Goal: Browse casually: Explore the website without a specific task or goal

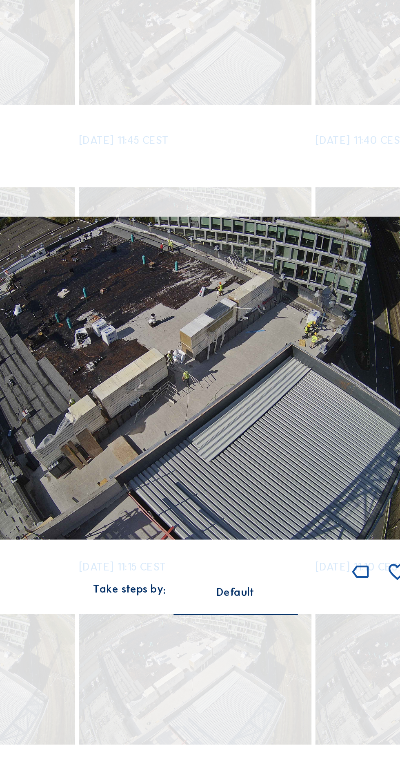
scroll to position [565, 0]
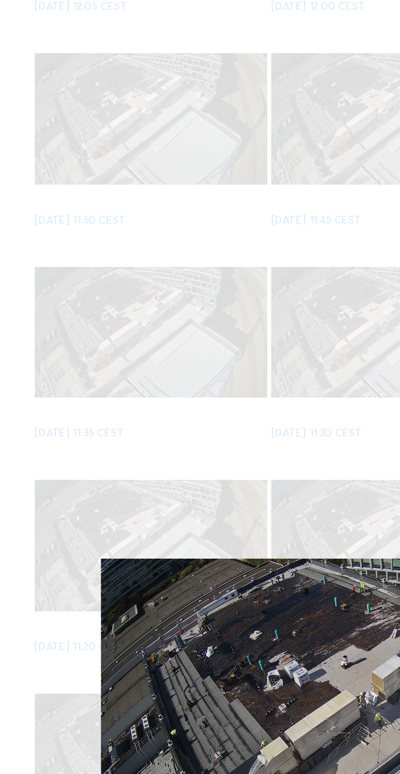
click at [87, 90] on div "Scroll to travel through time | Press 'Alt' Button + Scroll to Zoom | Click and…" at bounding box center [200, 387] width 400 height 774
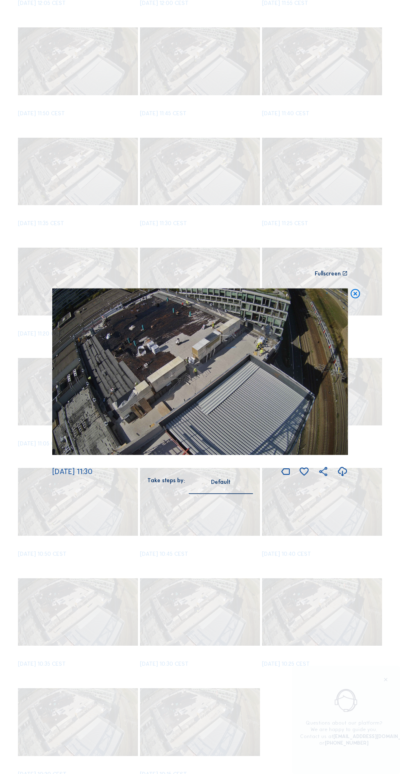
click at [359, 300] on icon at bounding box center [355, 293] width 11 height 11
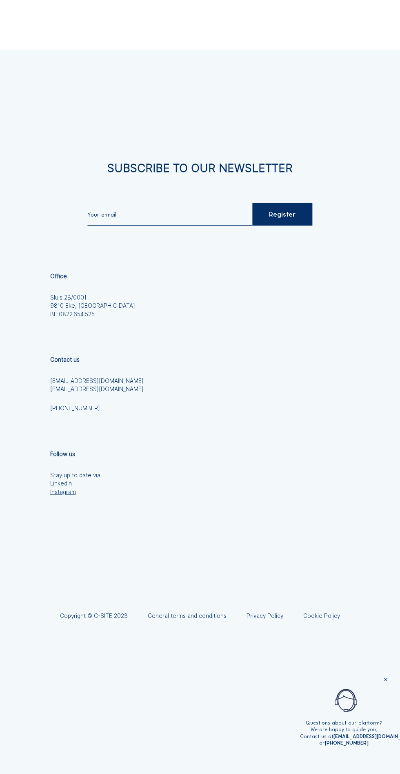
scroll to position [0, 0]
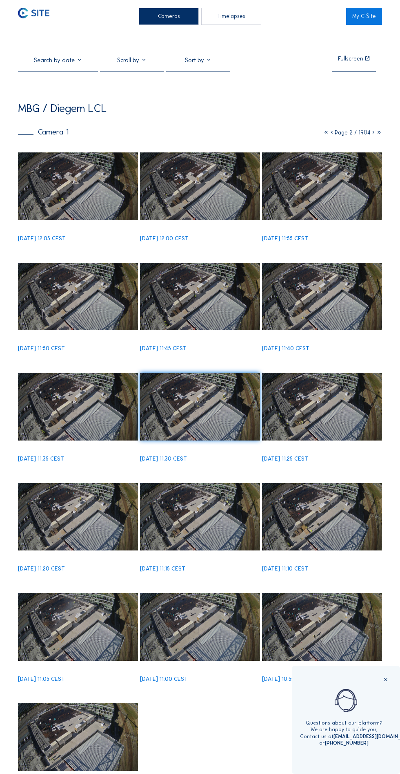
click at [89, 190] on img at bounding box center [78, 185] width 120 height 67
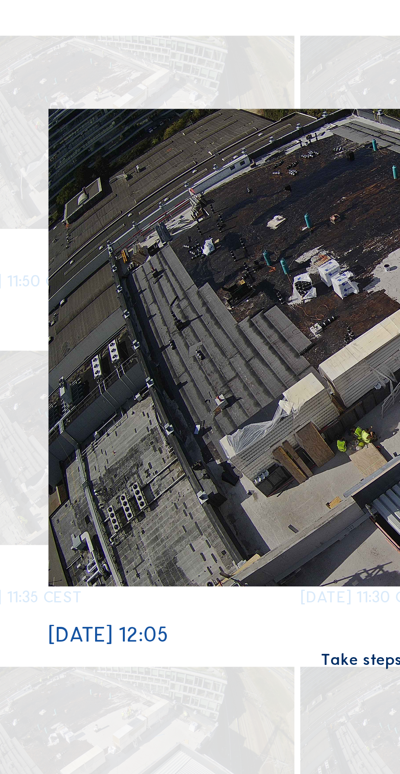
click at [143, 291] on div "Scroll to travel through time | Press 'Alt' Button + Scroll to Zoom | Click and…" at bounding box center [200, 387] width 400 height 774
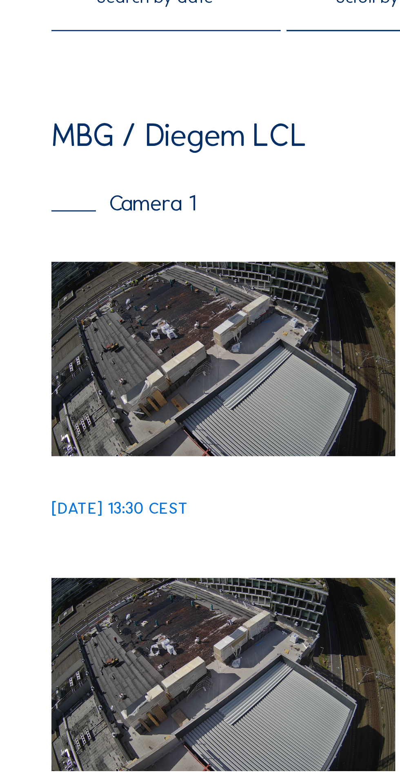
click at [87, 194] on img at bounding box center [78, 185] width 120 height 67
